Goal: Task Accomplishment & Management: Manage account settings

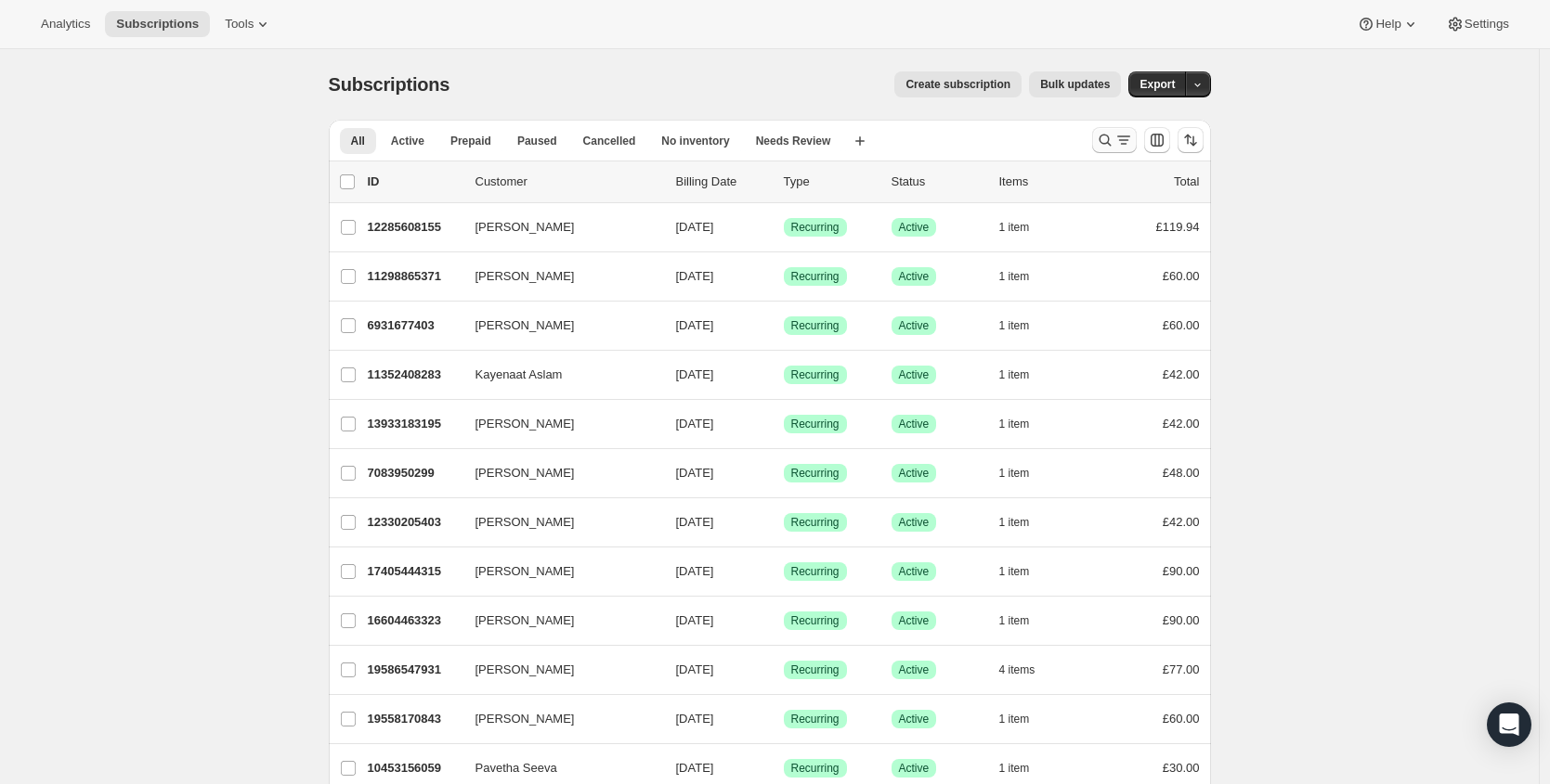
click at [1108, 144] on icon "Search and filter results" at bounding box center [1105, 140] width 19 height 19
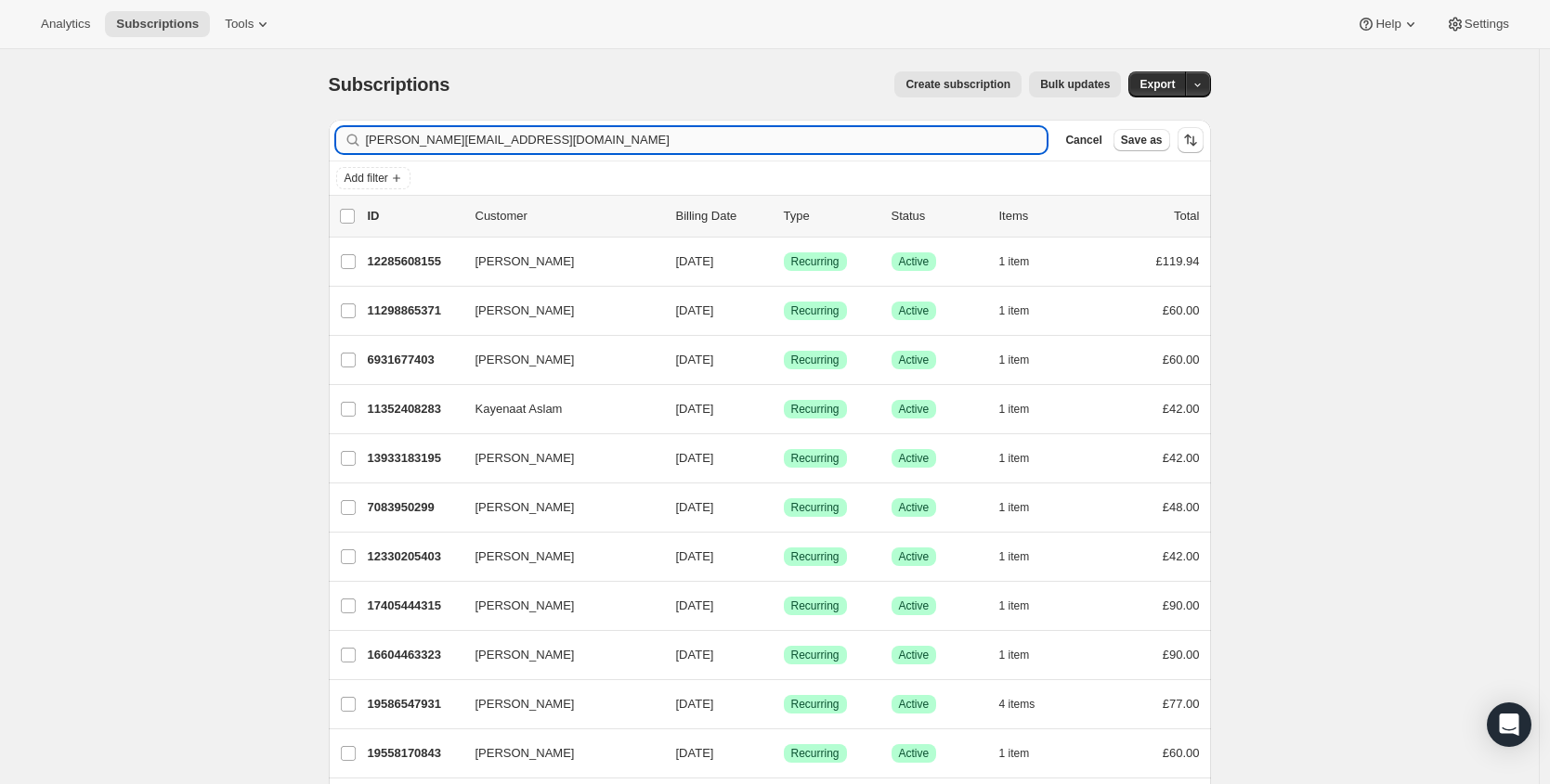
type input "lauren-manion@outlook.com"
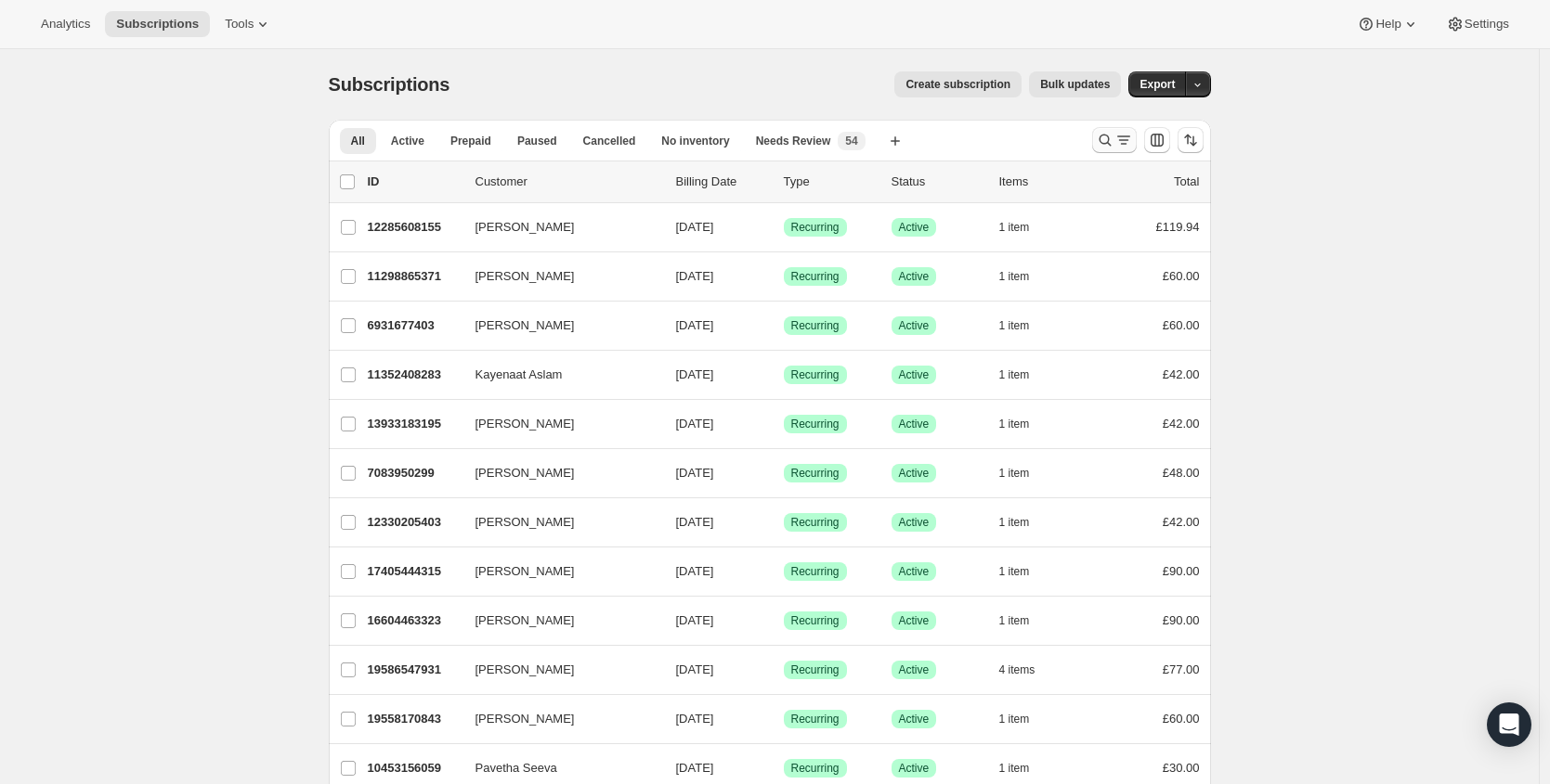
click at [1115, 142] on icon "Search and filter results" at bounding box center [1105, 140] width 19 height 19
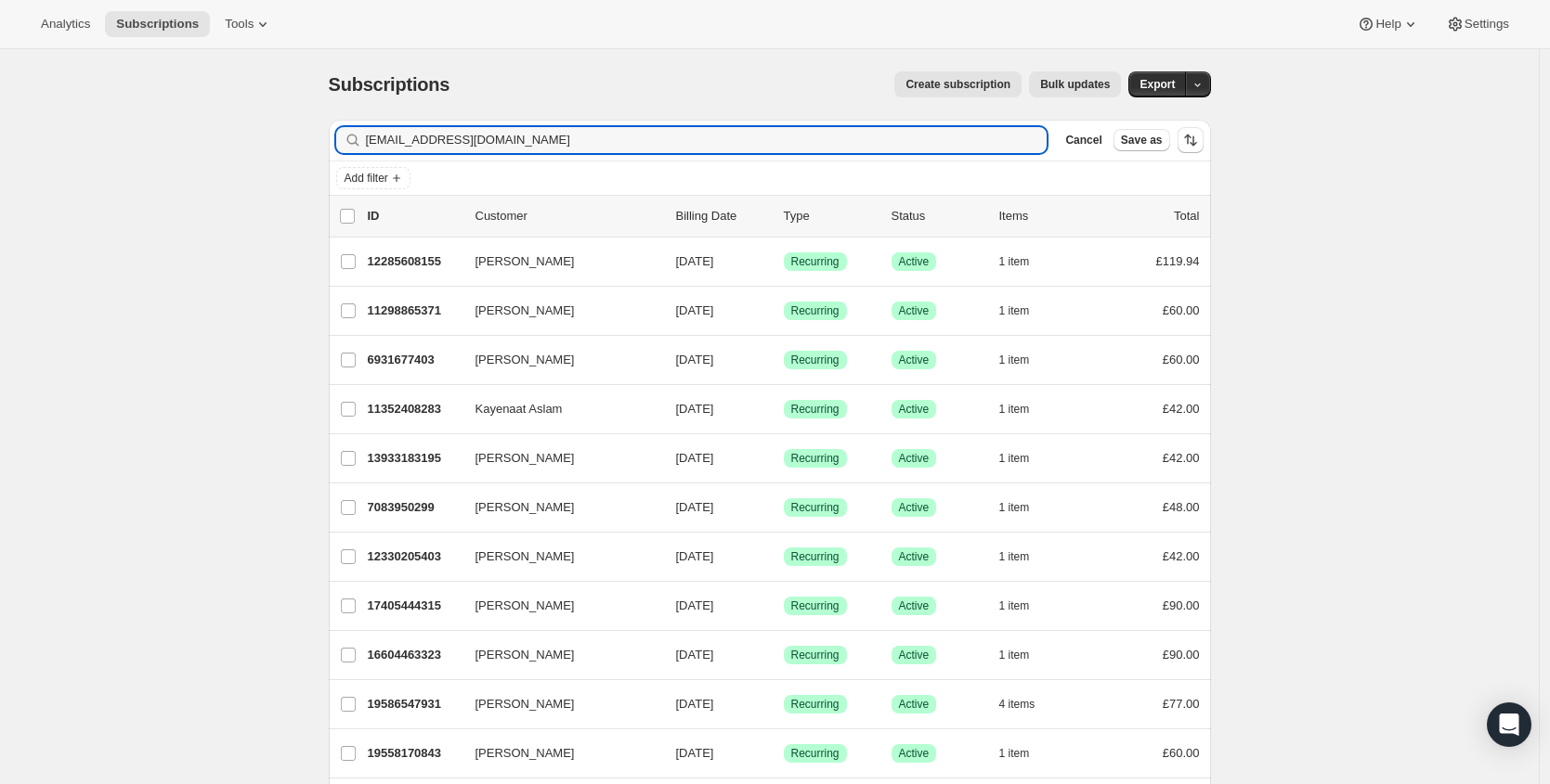
type input "[EMAIL_ADDRESS][DOMAIN_NAME]"
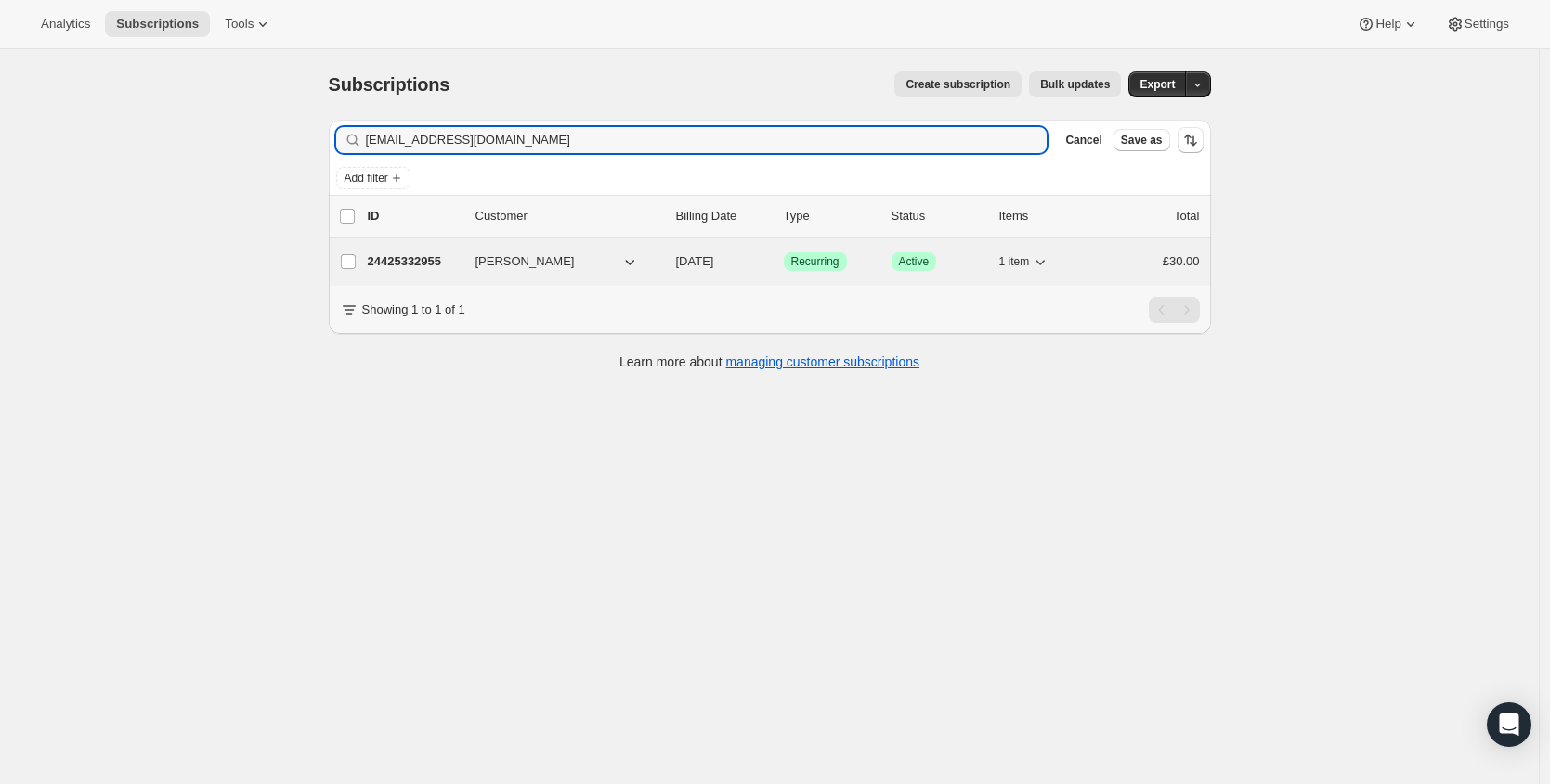
click at [424, 261] on p "24425332955" at bounding box center [414, 261] width 92 height 19
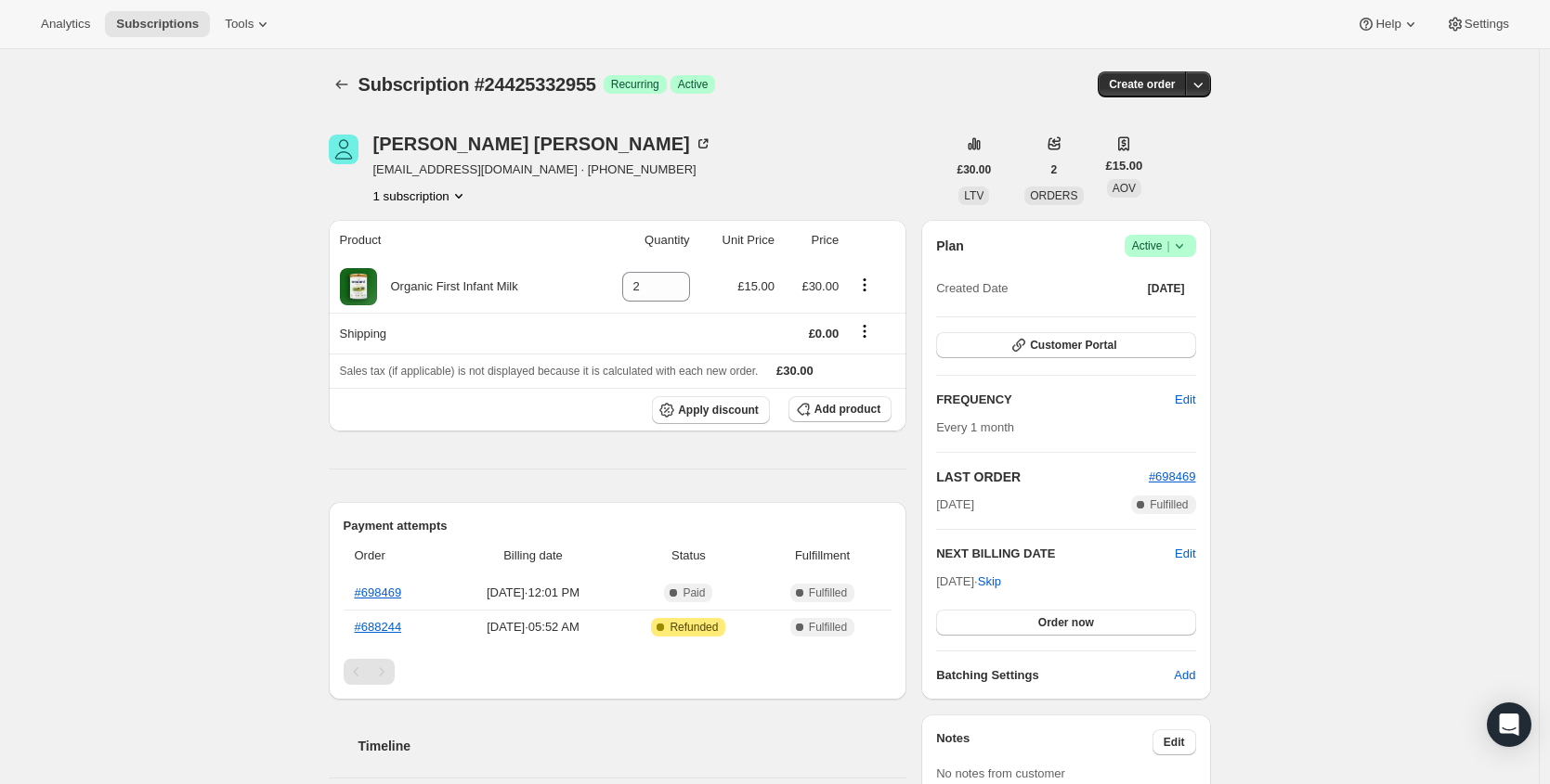
click at [470, 570] on th "Billing date" at bounding box center [533, 556] width 171 height 41
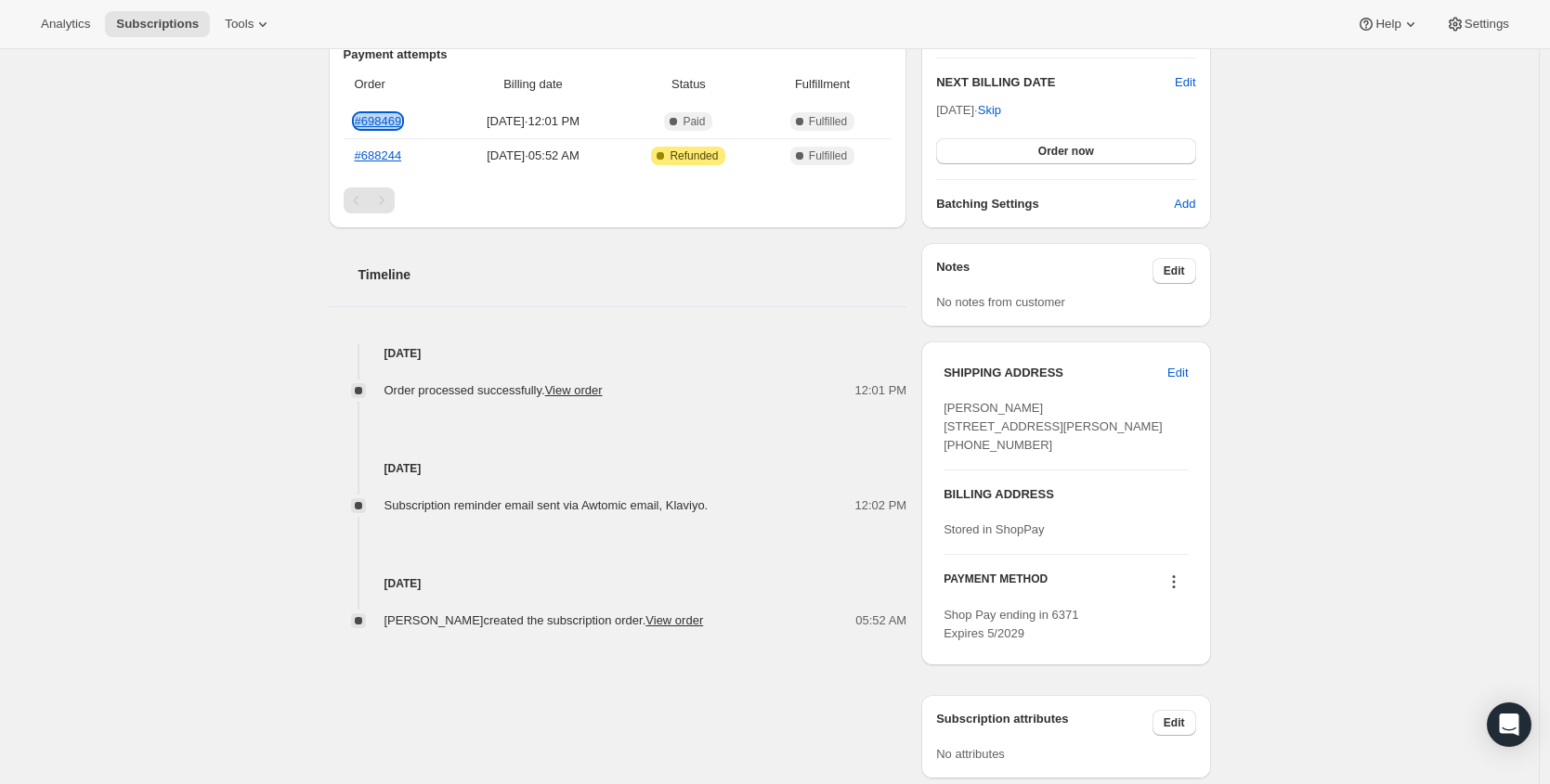
scroll to position [512, 0]
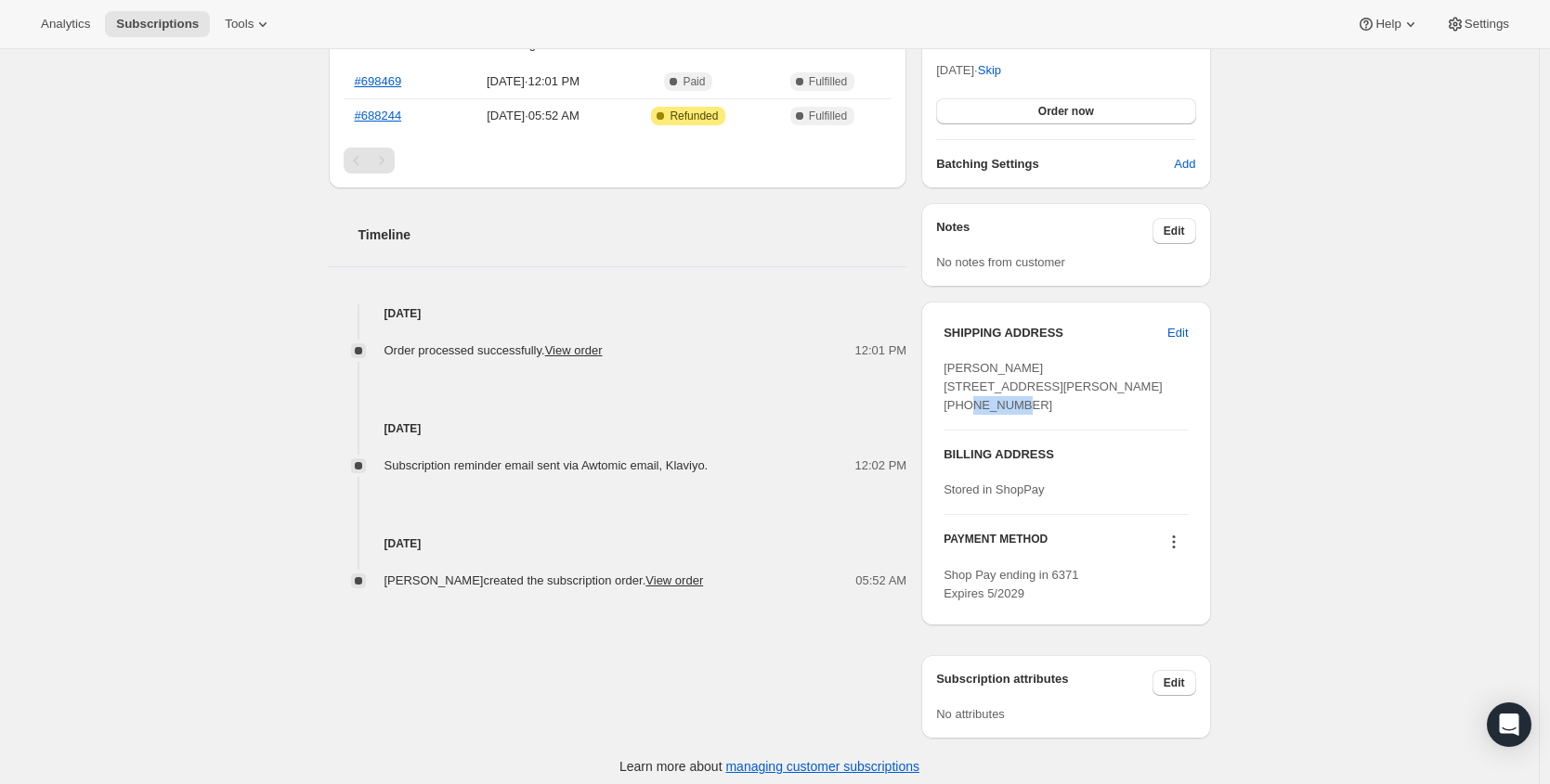
drag, startPoint x: 1042, startPoint y: 408, endPoint x: 1107, endPoint y: 404, distance: 65.1
click at [1107, 404] on div "[PERSON_NAME] [STREET_ADDRESS][PERSON_NAME] [PHONE_NUMBER]" at bounding box center [1065, 387] width 245 height 56
copy span "PR8 4EL"
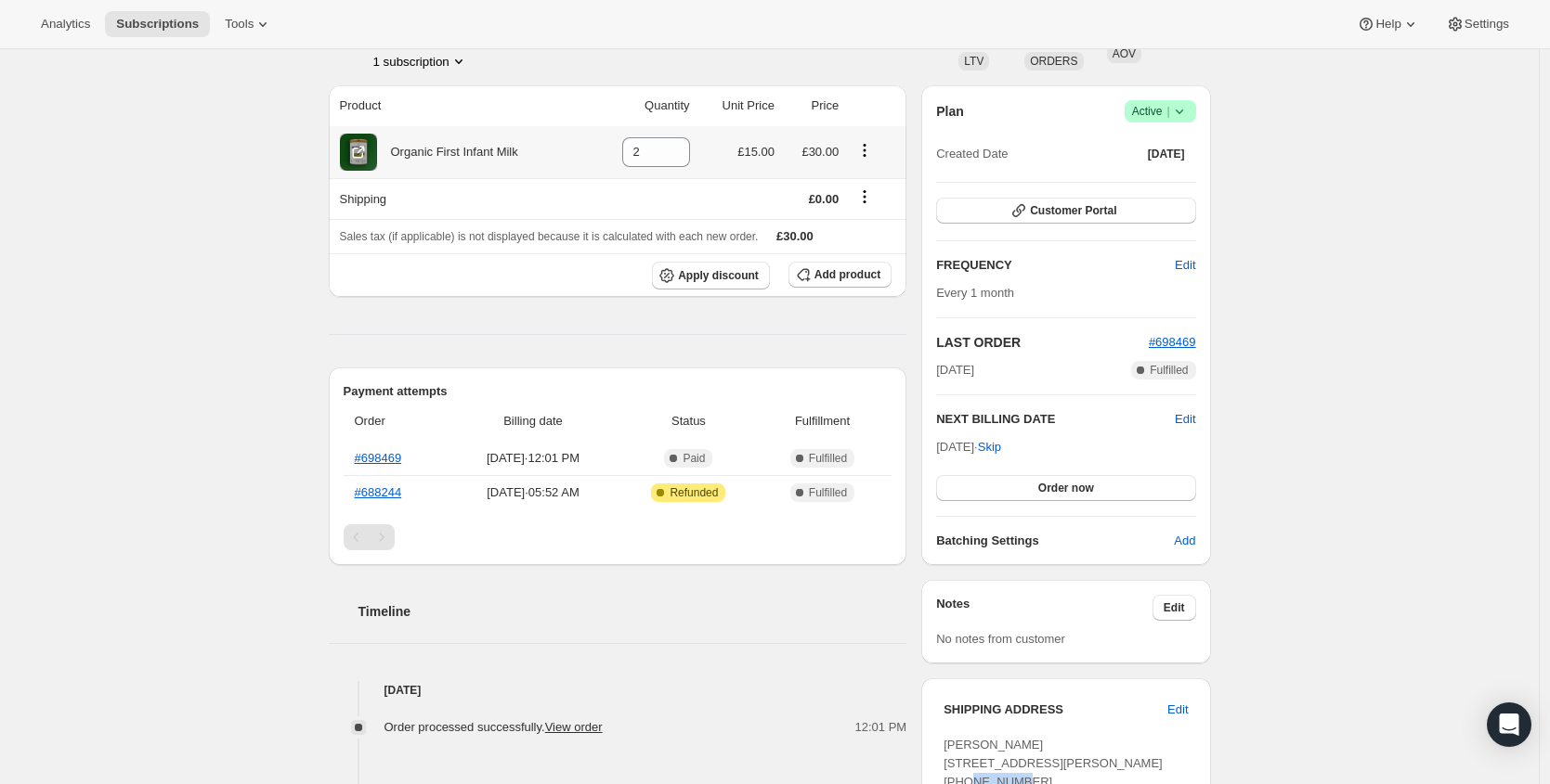
scroll to position [0, 0]
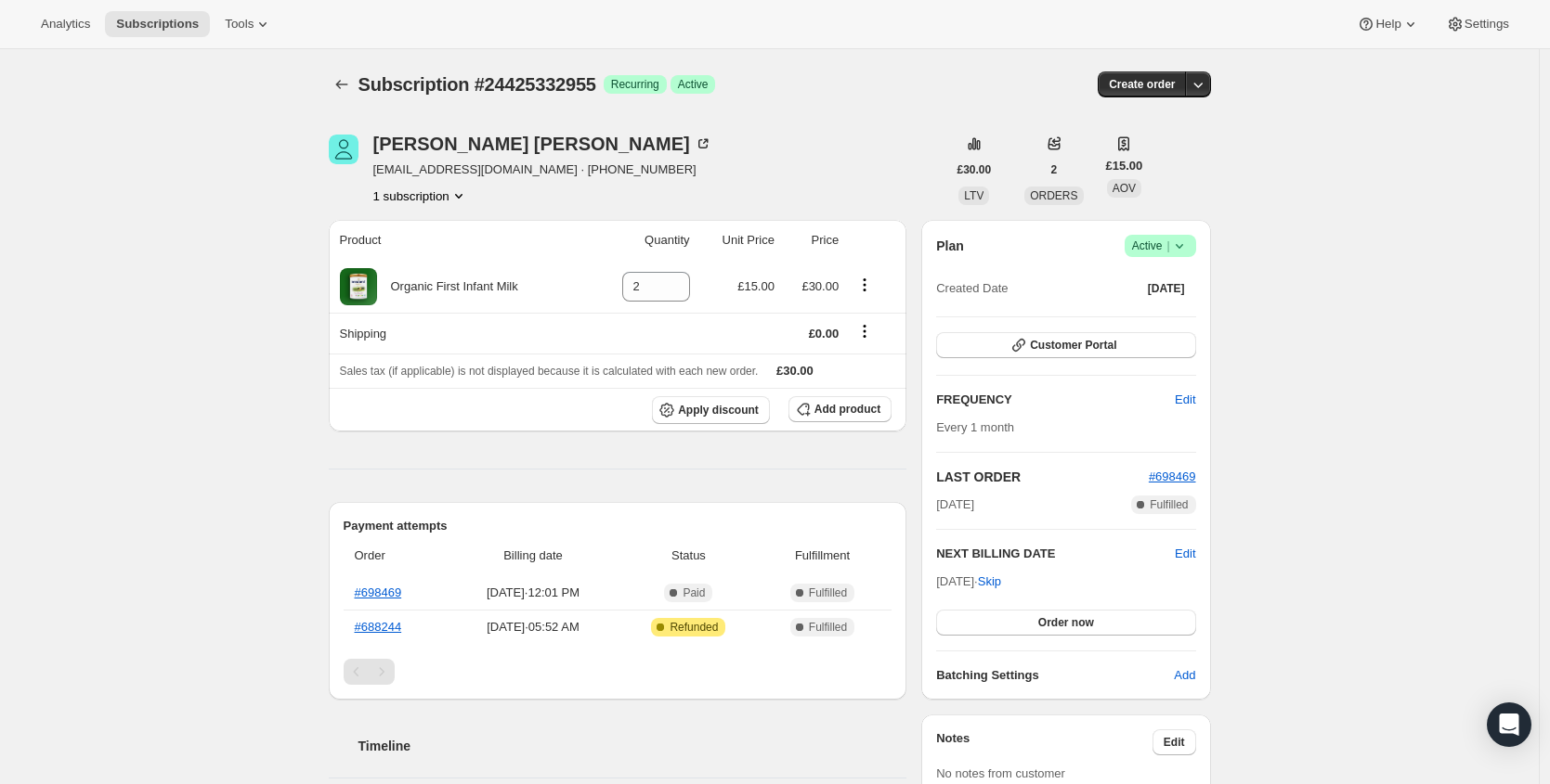
click at [1189, 247] on icon at bounding box center [1179, 246] width 19 height 19
click at [1182, 328] on button "Cancel subscription" at bounding box center [1160, 313] width 116 height 29
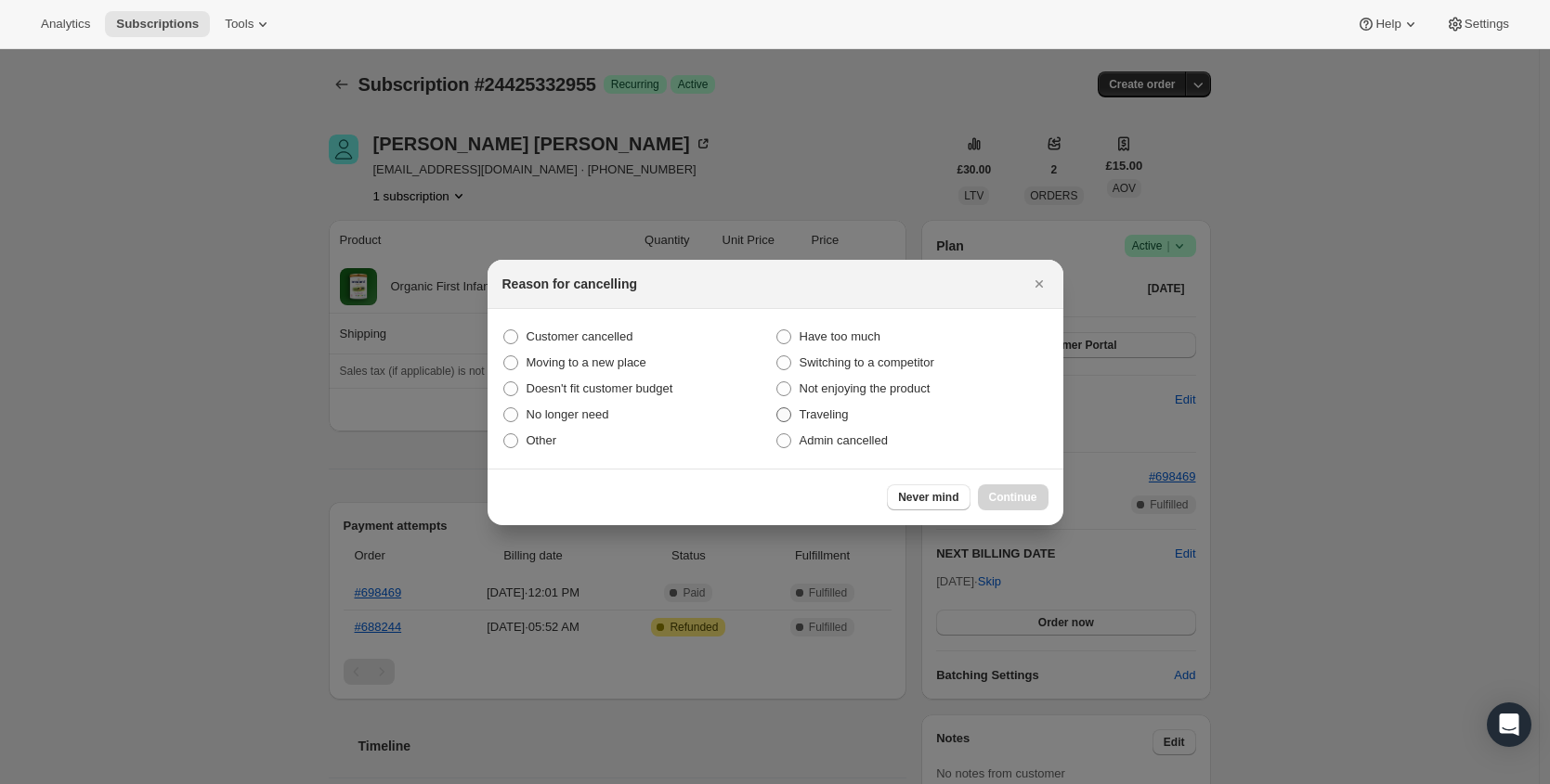
drag, startPoint x: 582, startPoint y: 330, endPoint x: 816, endPoint y: 408, distance: 246.7
click at [582, 330] on span "Customer cancelled" at bounding box center [580, 336] width 107 height 14
click at [504, 330] on input "Customer cancelled" at bounding box center [503, 329] width 1 height 1
radio input "true"
click at [1014, 504] on button "Continue" at bounding box center [1013, 497] width 71 height 26
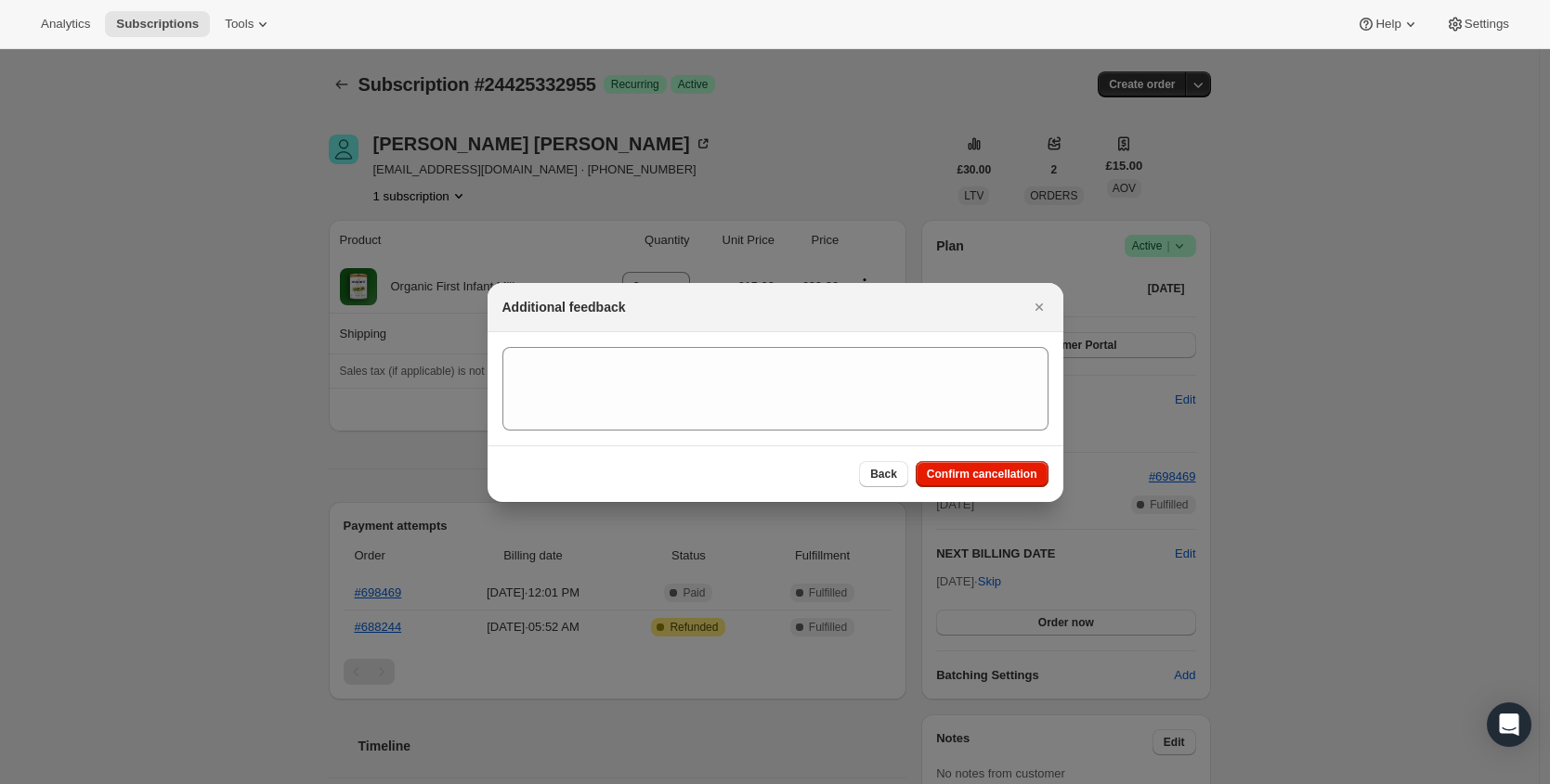
click at [1023, 478] on span "Confirm cancellation" at bounding box center [982, 474] width 110 height 15
